Goal: Task Accomplishment & Management: Complete application form

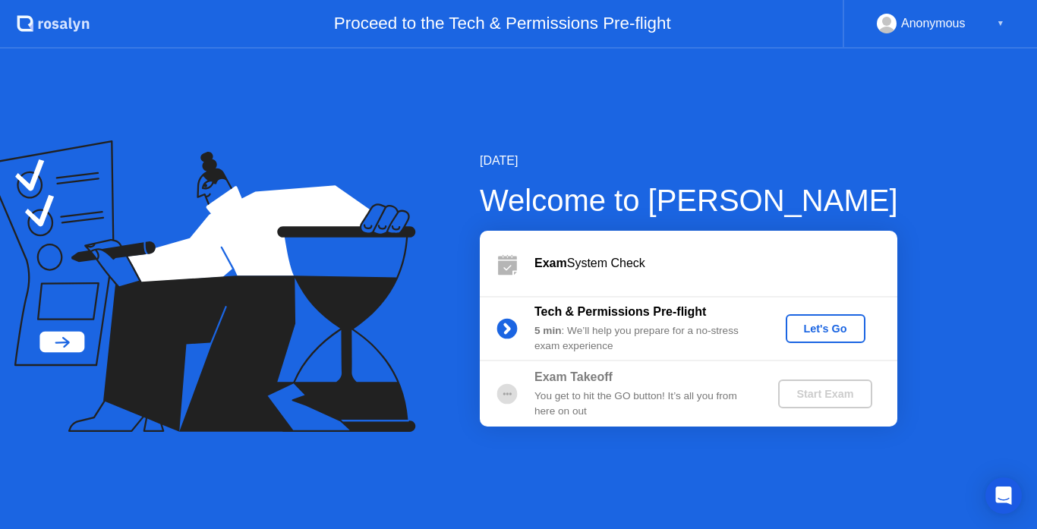
click at [813, 331] on div "Let's Go" at bounding box center [825, 328] width 68 height 12
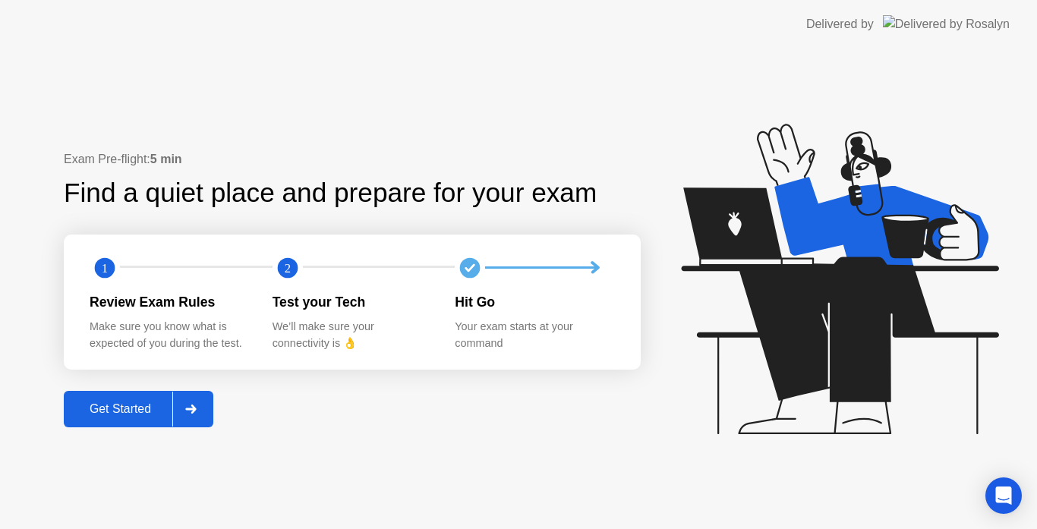
click at [118, 410] on div "Get Started" at bounding box center [120, 409] width 104 height 14
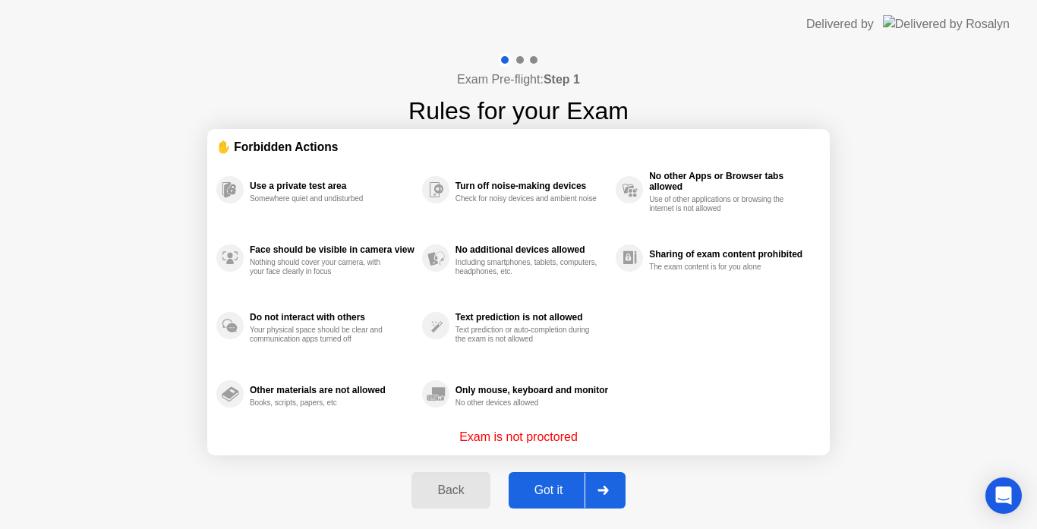
click at [558, 497] on div "Got it" at bounding box center [548, 490] width 71 height 14
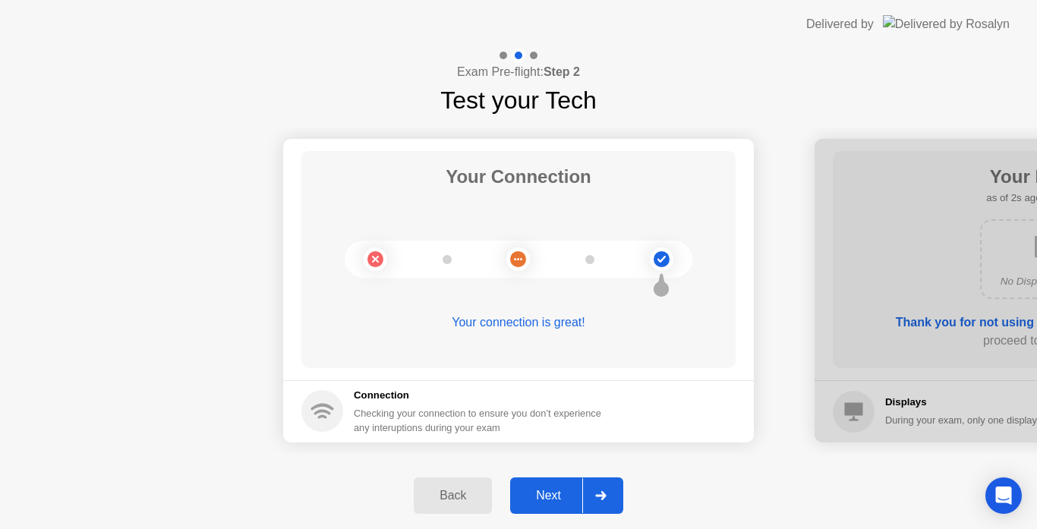
click at [555, 505] on button "Next" at bounding box center [566, 495] width 113 height 36
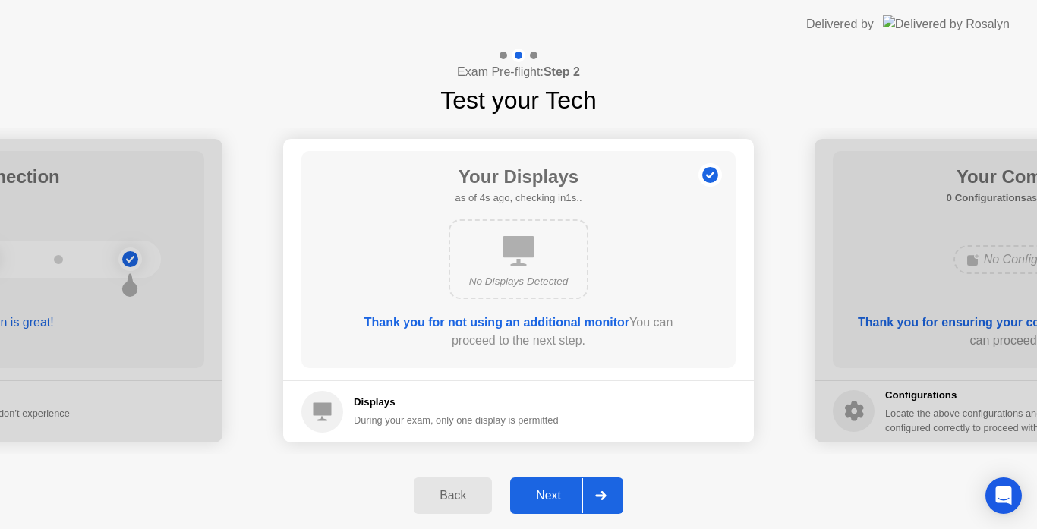
click at [555, 505] on button "Next" at bounding box center [566, 495] width 113 height 36
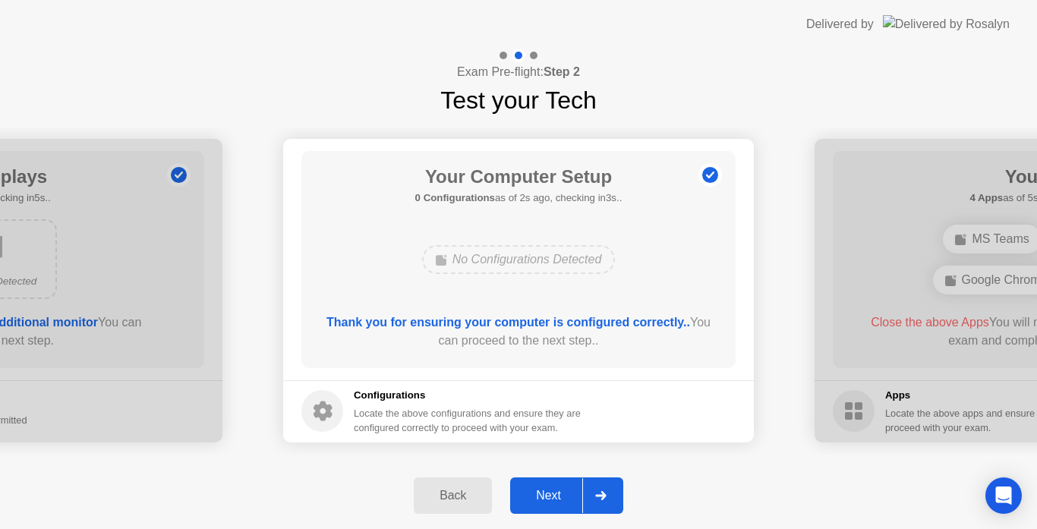
click at [544, 489] on div "Next" at bounding box center [548, 496] width 68 height 14
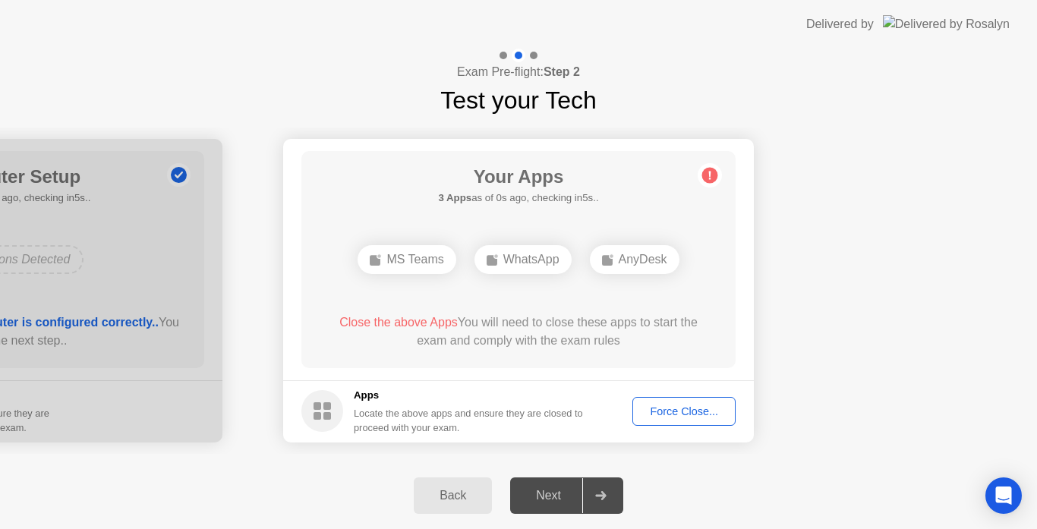
click at [579, 324] on div "Close the above Apps You will need to close these apps to start the exam and co…" at bounding box center [518, 331] width 391 height 36
click at [657, 414] on div "Force Close..." at bounding box center [683, 411] width 93 height 12
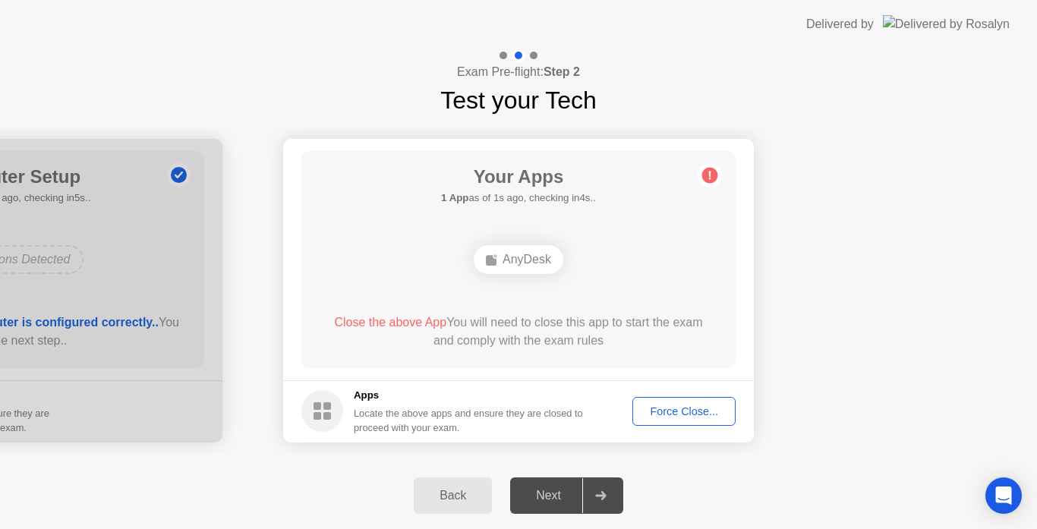
click at [524, 253] on div "AnyDesk" at bounding box center [518, 259] width 90 height 29
click at [524, 275] on div "AnyDesk" at bounding box center [518, 259] width 348 height 41
click at [521, 263] on div "AnyDesk" at bounding box center [518, 259] width 90 height 29
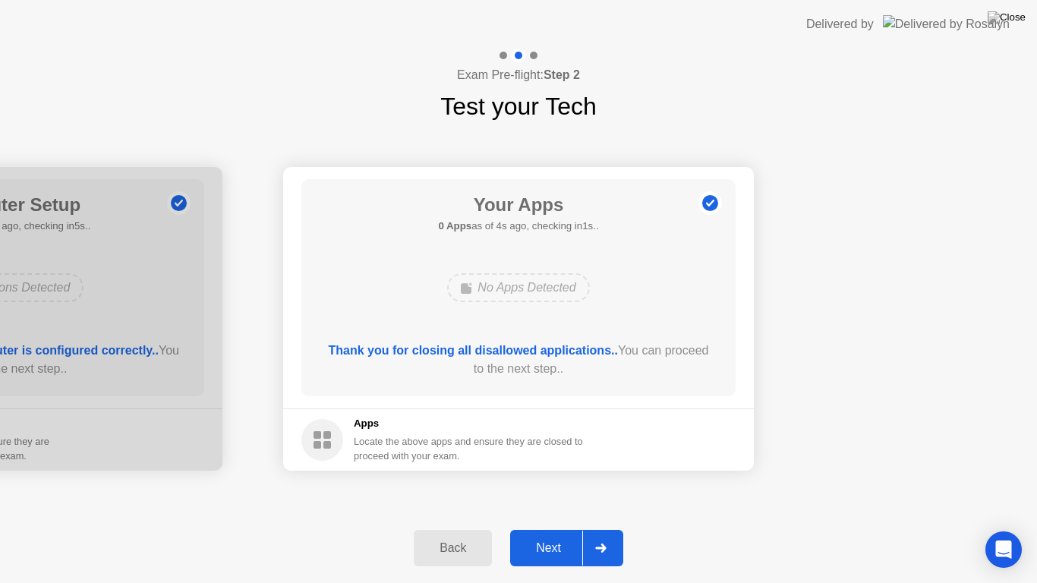
click at [706, 411] on footer "Apps Locate the above apps and ensure they are closed to proceed with your exam." at bounding box center [518, 439] width 470 height 62
click at [564, 528] on div "Next" at bounding box center [548, 548] width 68 height 14
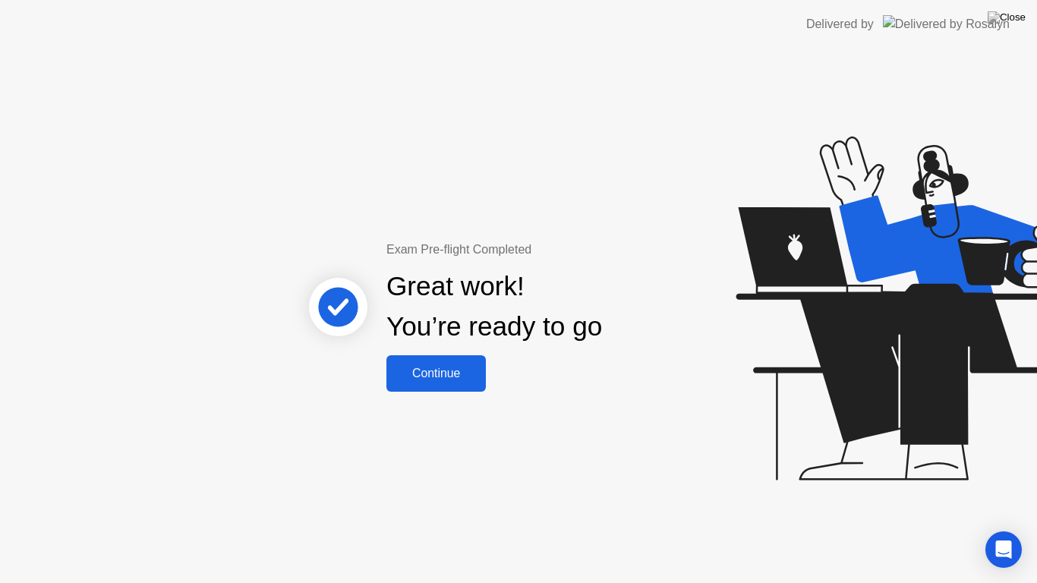
click at [407, 370] on div "Continue" at bounding box center [436, 374] width 90 height 14
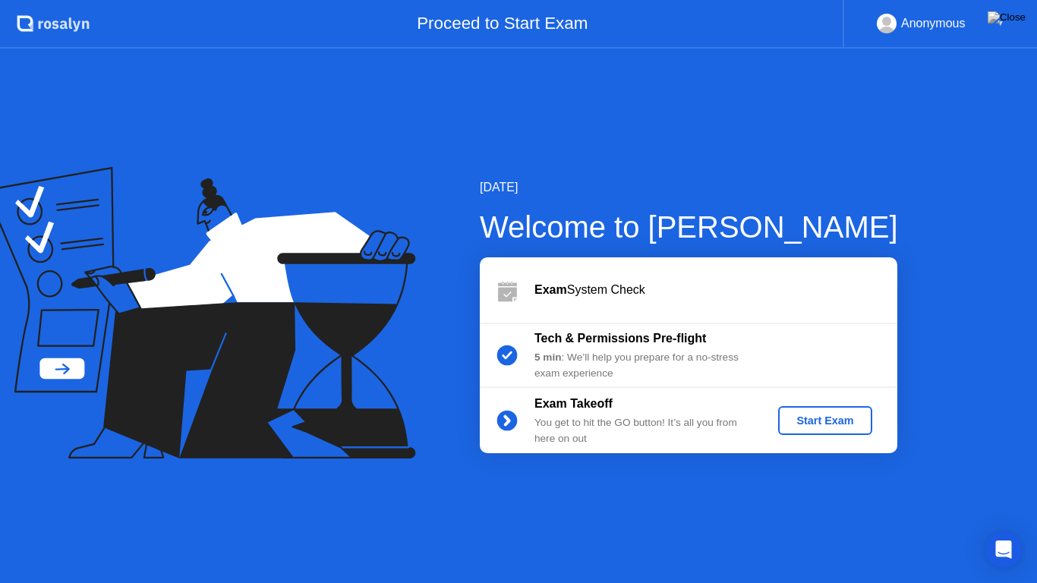
click at [823, 418] on div "Start Exam" at bounding box center [824, 420] width 81 height 12
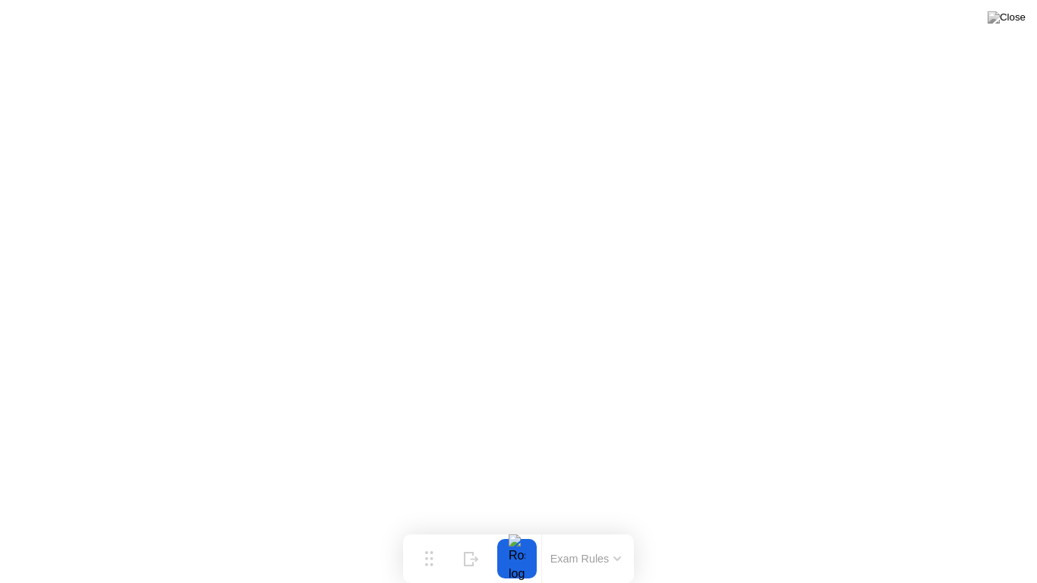
click at [610, 528] on button "Exam Rules" at bounding box center [586, 559] width 80 height 14
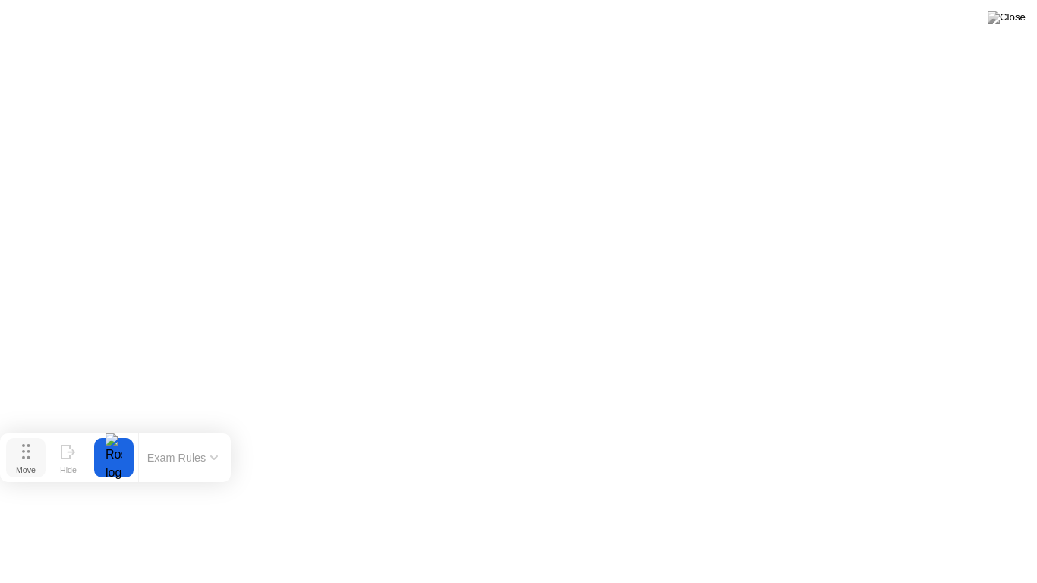
drag, startPoint x: 433, startPoint y: 559, endPoint x: 18, endPoint y: 458, distance: 426.4
click at [18, 458] on button "Move" at bounding box center [25, 457] width 39 height 39
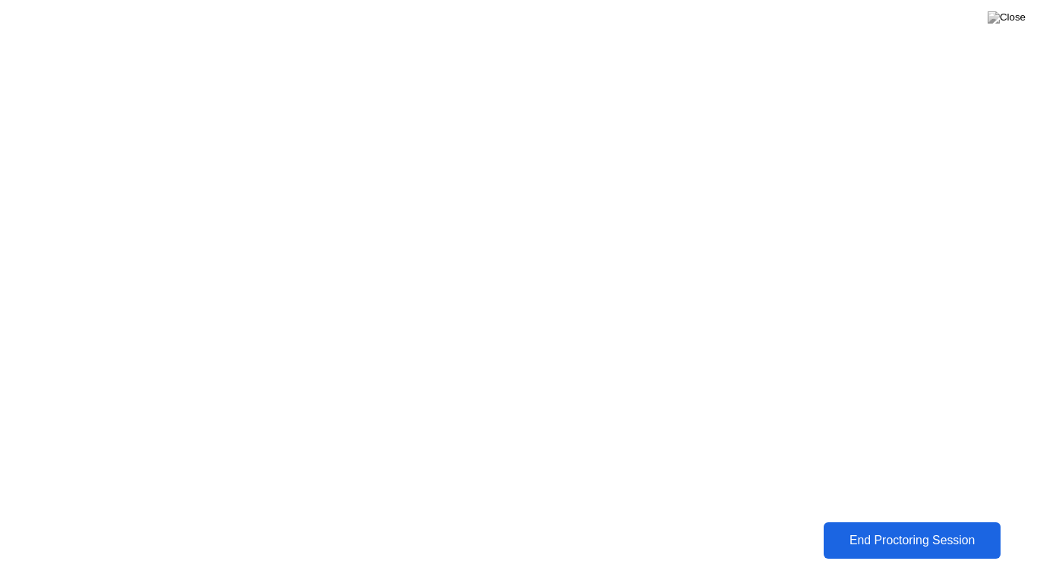
click at [853, 528] on div "End Proctoring Session" at bounding box center [912, 540] width 168 height 14
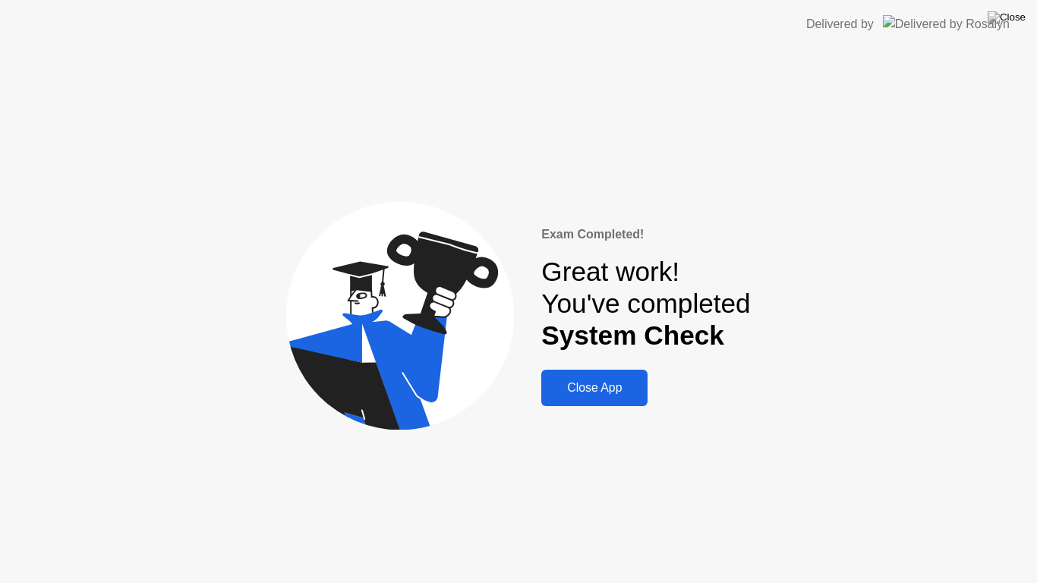
click at [618, 399] on button "Close App" at bounding box center [594, 388] width 106 height 36
